Goal: Information Seeking & Learning: Learn about a topic

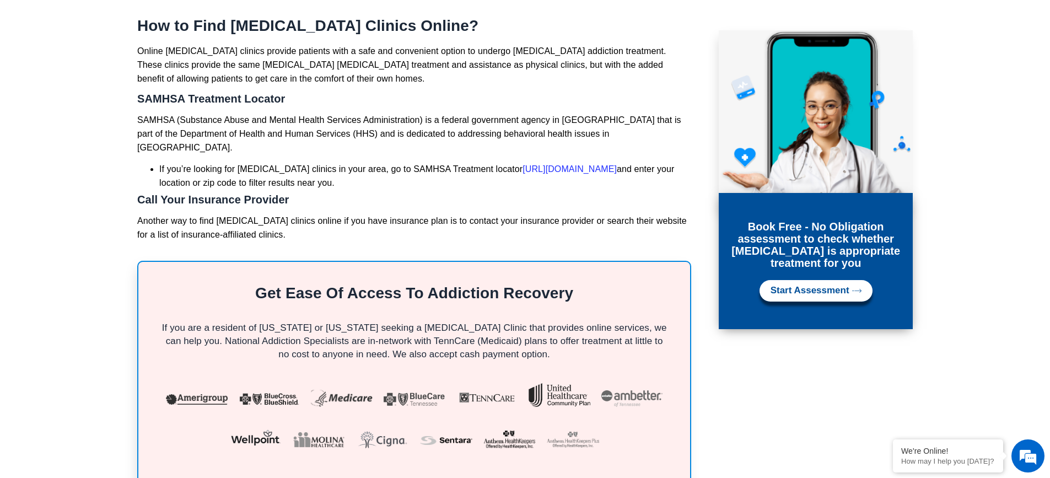
scroll to position [2921, 0]
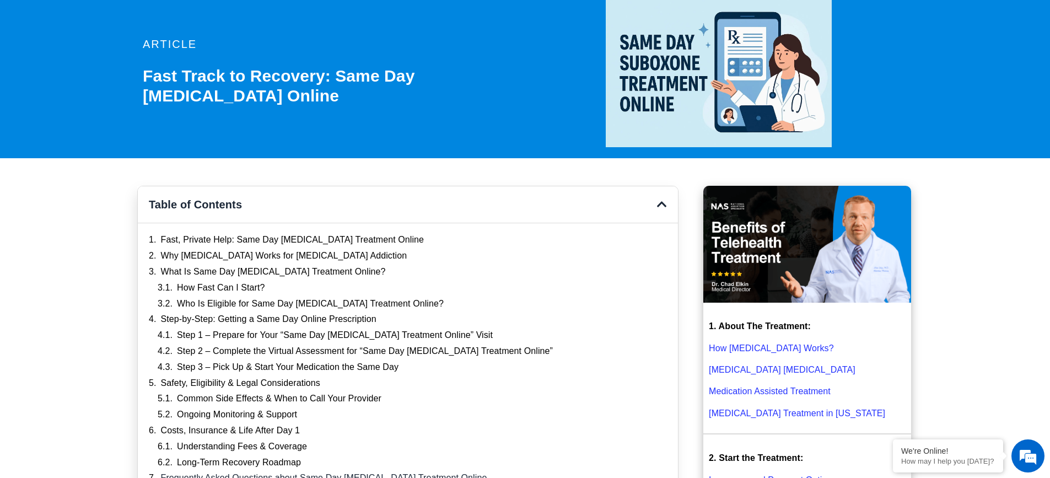
scroll to position [110, 0]
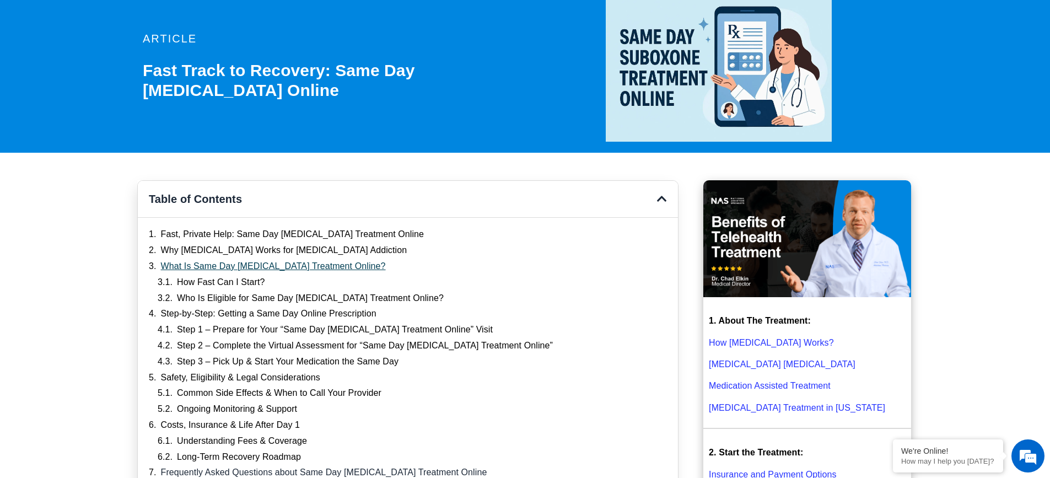
click at [290, 265] on link "What Is Same Day Suboxone Treatment Online?" at bounding box center [273, 267] width 225 height 12
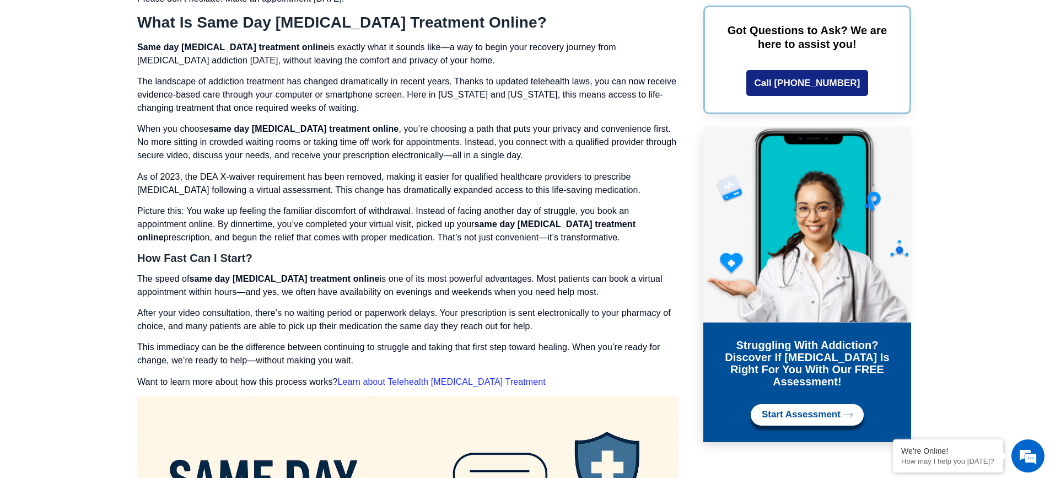
click at [401, 377] on link "Learn about Telehealth Opioid Treatment" at bounding box center [441, 381] width 208 height 9
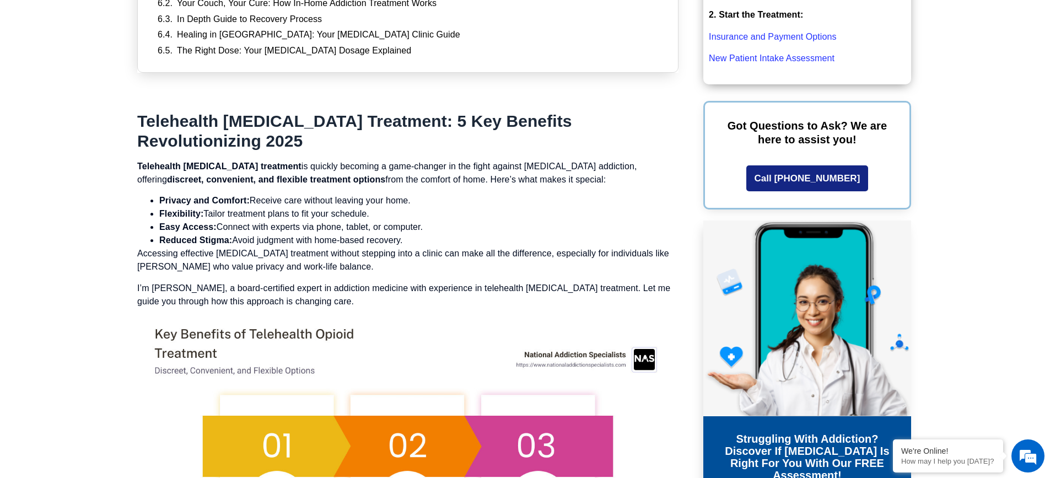
scroll to position [551, 0]
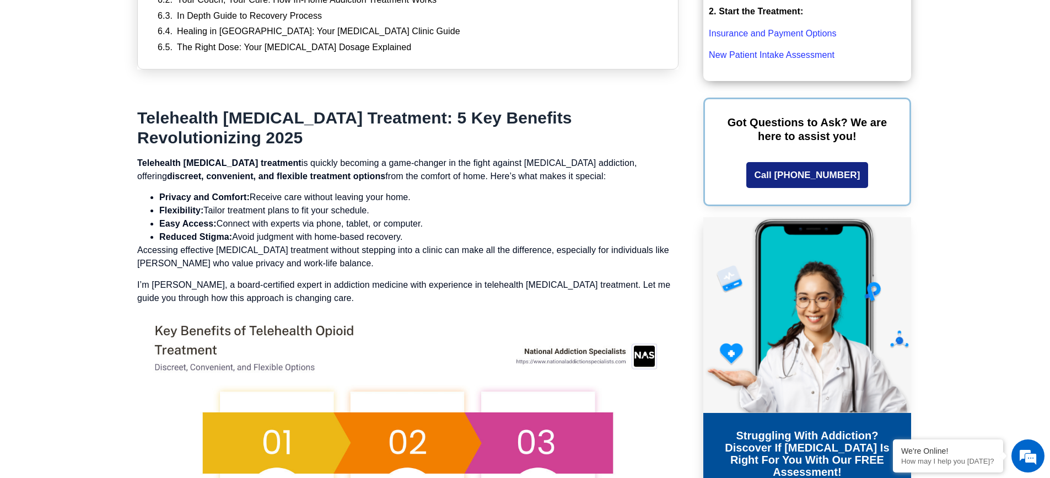
drag, startPoint x: 158, startPoint y: 187, endPoint x: 474, endPoint y: 213, distance: 317.4
click at [474, 213] on ul "Privacy and Comfort: Receive care without leaving your home. Flexibility: Tailo…" at bounding box center [407, 217] width 541 height 53
click at [349, 278] on p "I’m [PERSON_NAME], a board-certified expert in addiction medicine with experien…" at bounding box center [407, 291] width 541 height 26
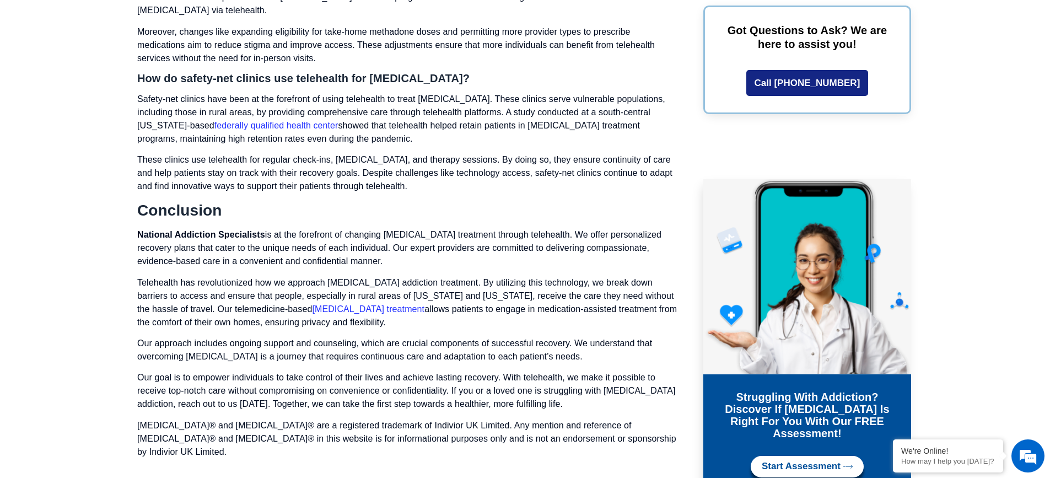
scroll to position [3637, 0]
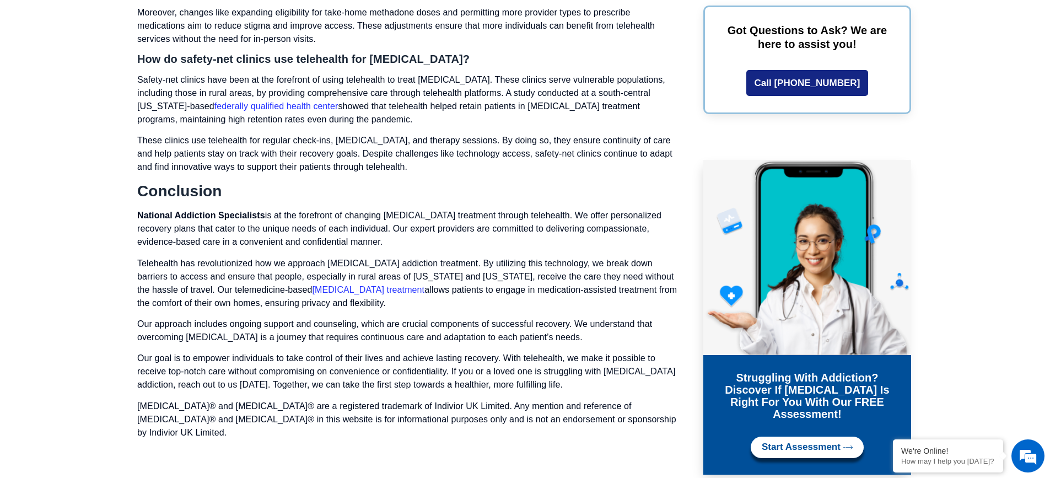
click at [312, 285] on link "[MEDICAL_DATA] treatment" at bounding box center [368, 289] width 112 height 9
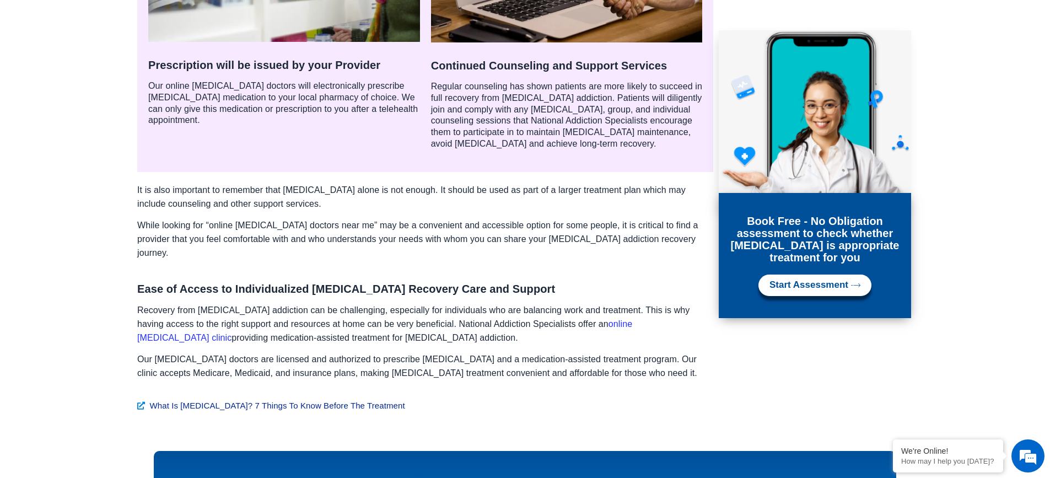
scroll to position [1488, 0]
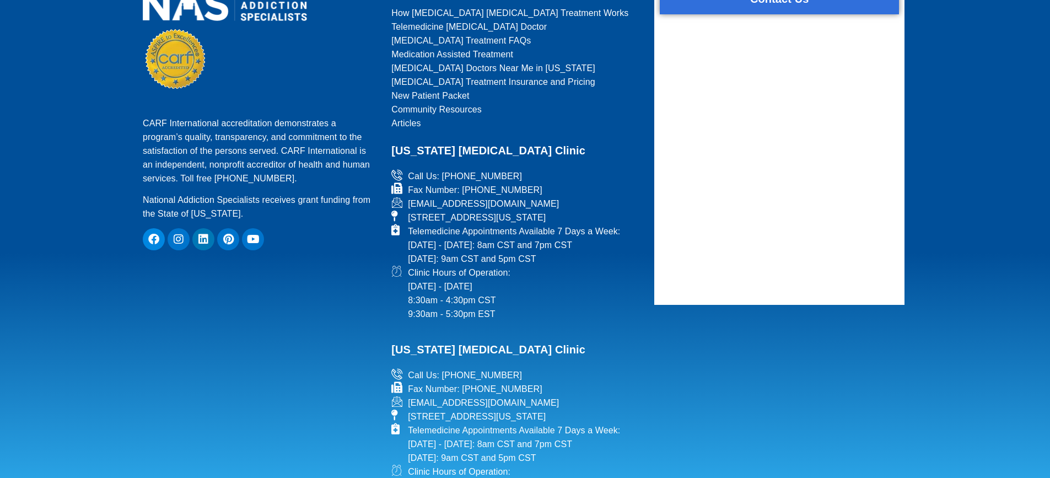
scroll to position [3637, 0]
